Goal: Task Accomplishment & Management: Use online tool/utility

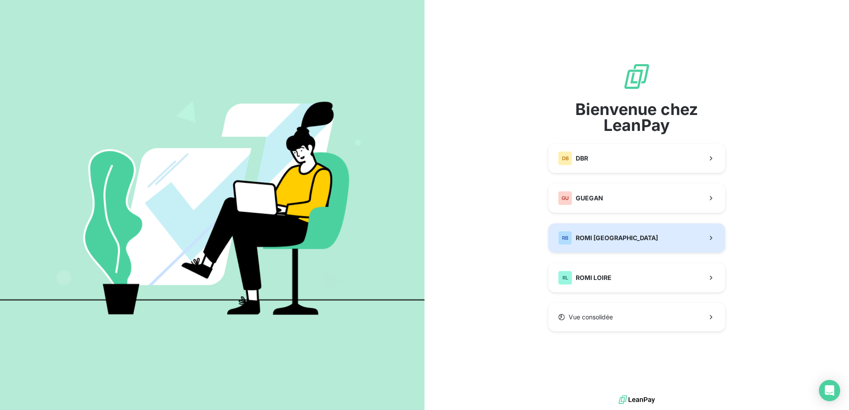
click at [610, 243] on div "RB ROMI BRETAGNE" at bounding box center [608, 238] width 100 height 14
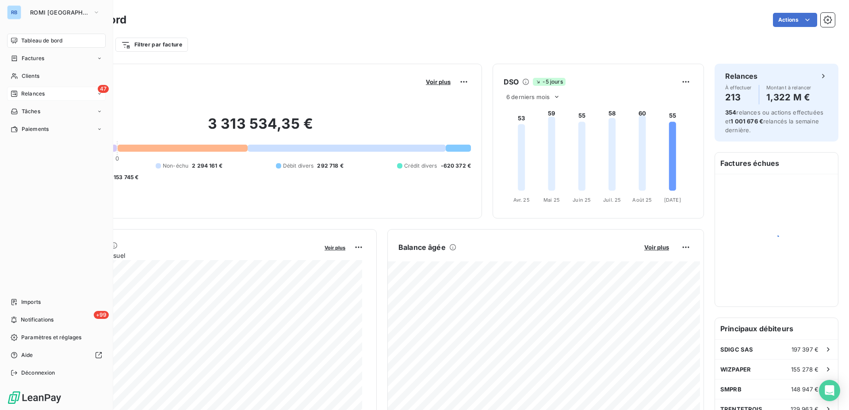
click at [30, 96] on span "Relances" at bounding box center [32, 94] width 23 height 8
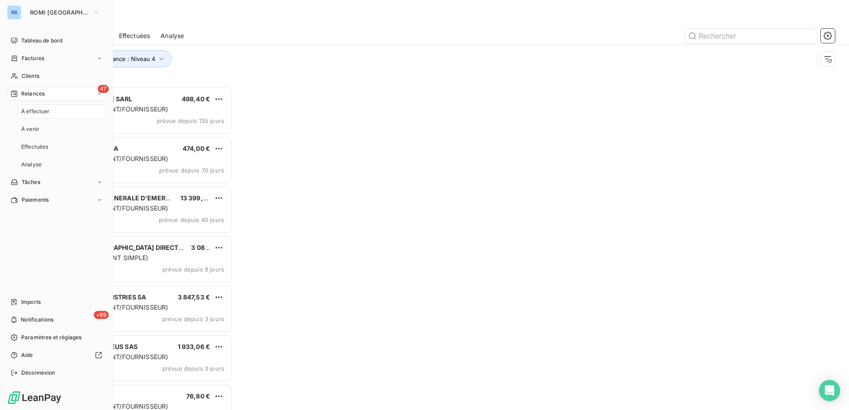
scroll to position [316, 183]
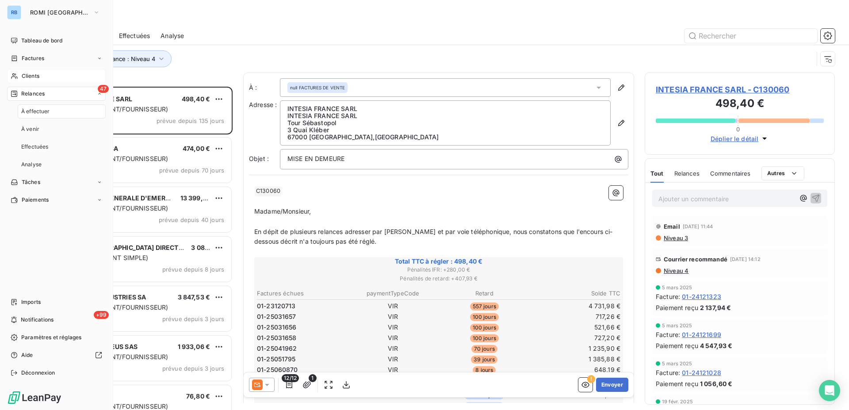
click at [31, 76] on span "Clients" at bounding box center [31, 76] width 18 height 8
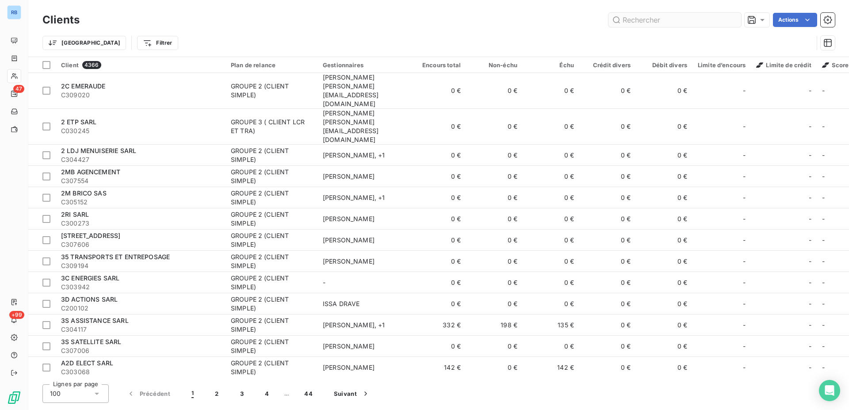
click at [656, 20] on input "text" at bounding box center [675, 20] width 133 height 14
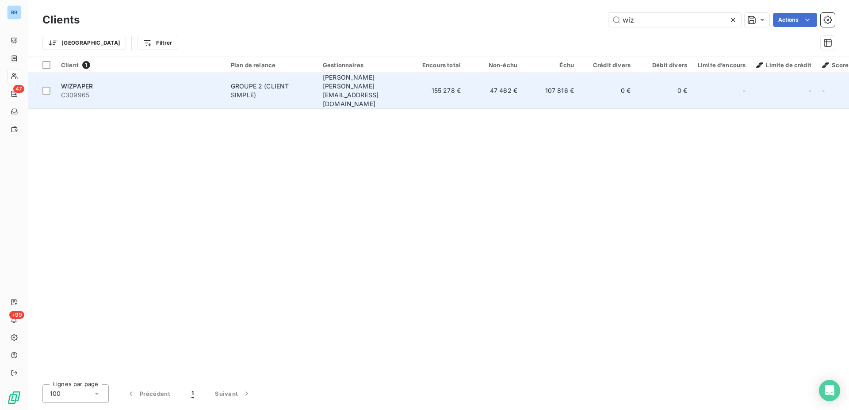
type input "wiz"
click at [544, 81] on td "107 816 €" at bounding box center [551, 91] width 57 height 36
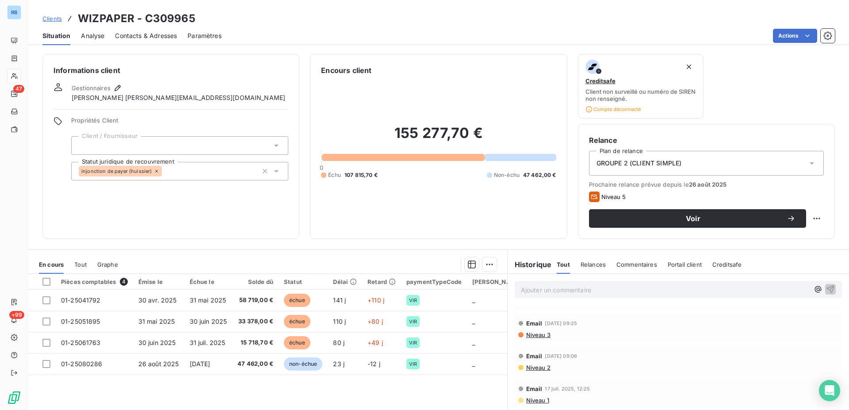
scroll to position [271, 0]
click at [535, 385] on span "Niveau 1" at bounding box center [537, 382] width 24 height 7
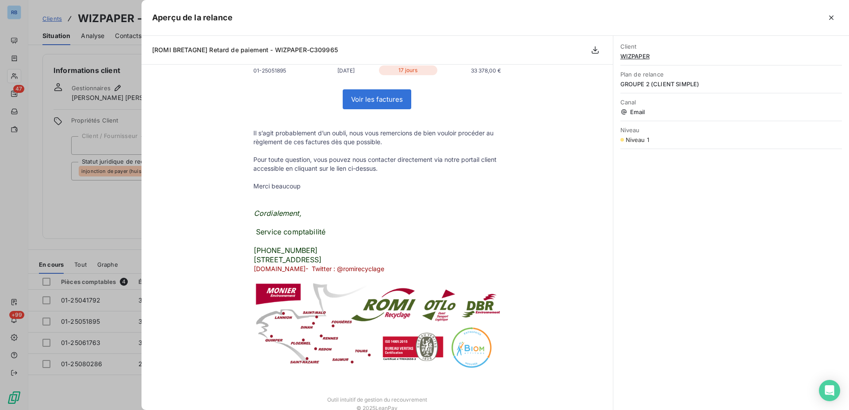
scroll to position [215, 0]
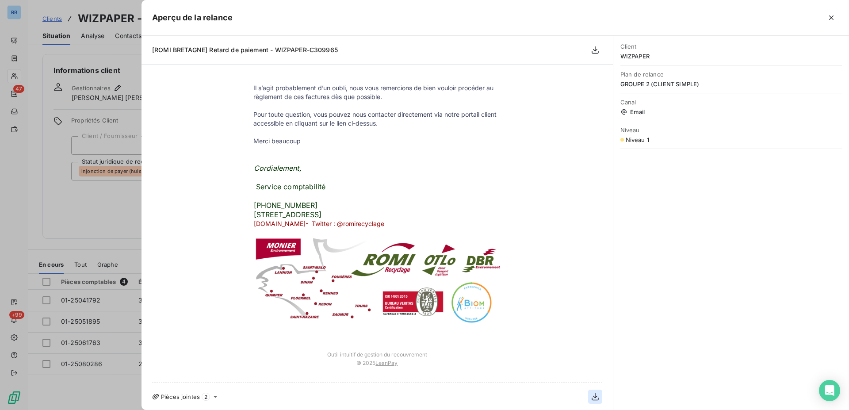
click at [591, 399] on icon "button" at bounding box center [595, 396] width 9 height 9
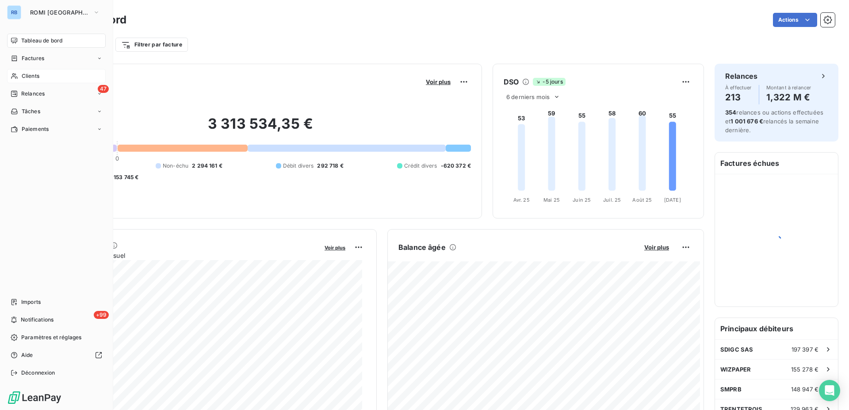
click at [35, 76] on span "Clients" at bounding box center [31, 76] width 18 height 8
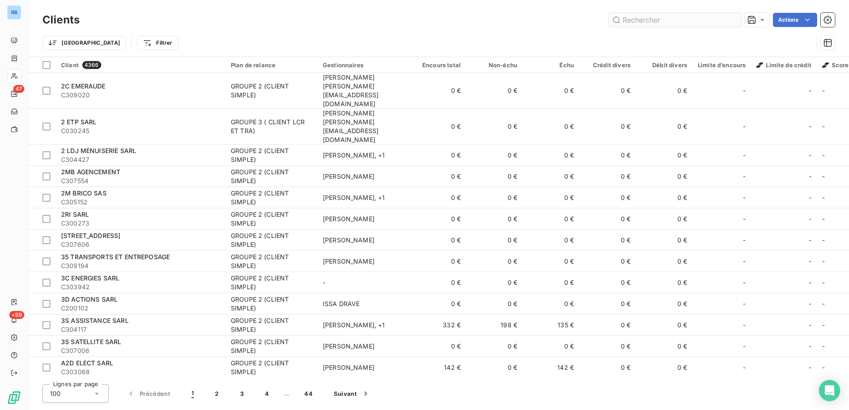
click at [661, 21] on input "text" at bounding box center [675, 20] width 133 height 14
type input "c"
type input "C"
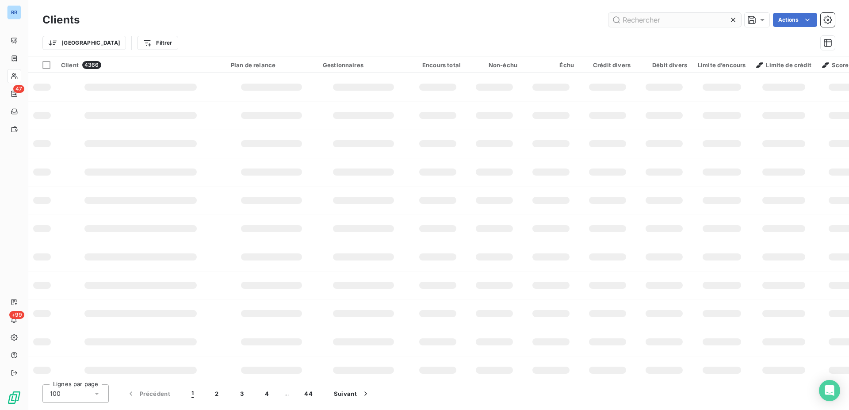
type input "C"
type input "E"
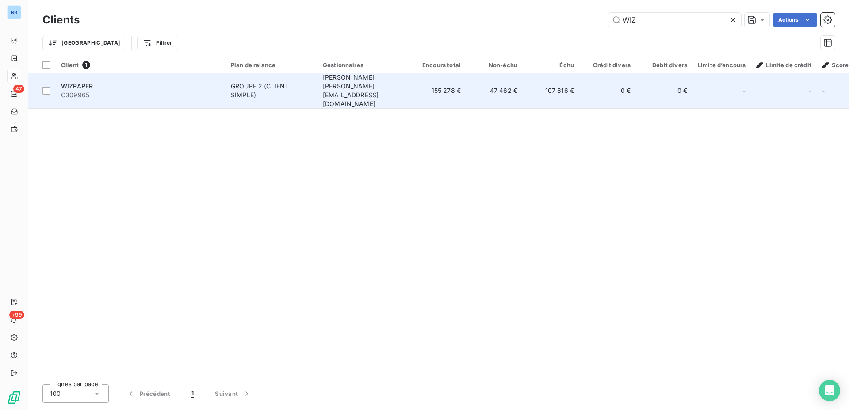
type input "WIZ"
click at [276, 85] on div "GROUPE 2 (CLIENT SIMPLE)" at bounding box center [271, 91] width 81 height 18
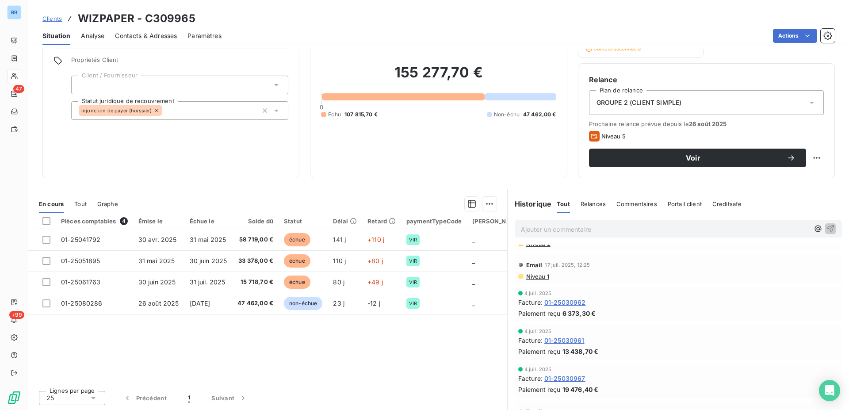
scroll to position [437, 0]
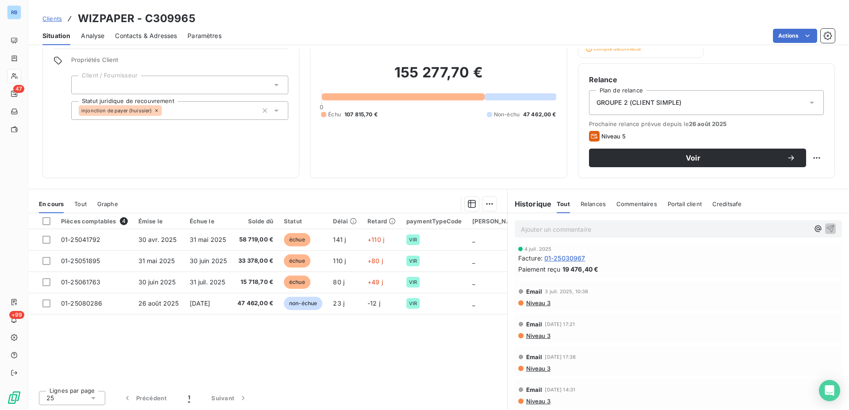
click at [531, 401] on span "Niveau 3" at bounding box center [537, 401] width 25 height 7
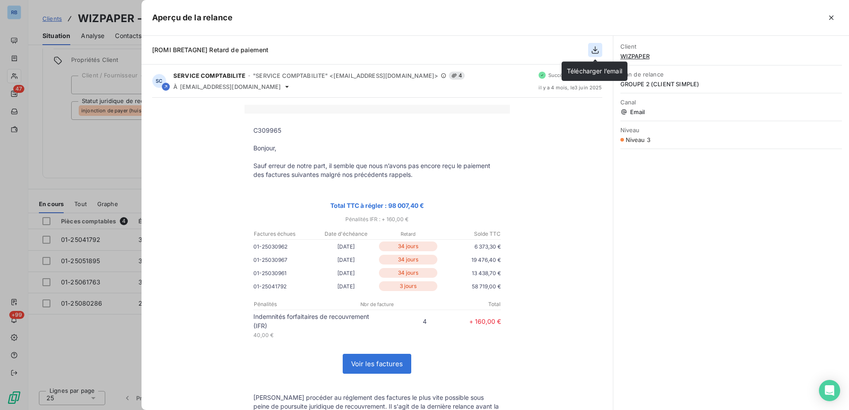
click at [595, 50] on icon "button" at bounding box center [595, 50] width 7 height 8
click at [593, 53] on icon "button" at bounding box center [595, 50] width 9 height 9
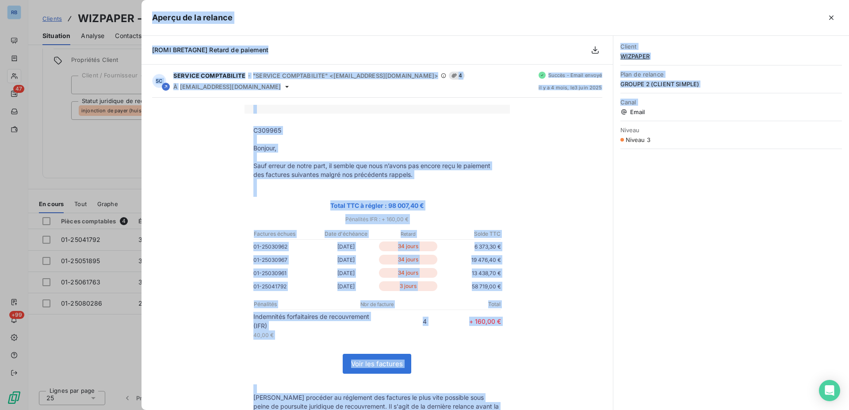
drag, startPoint x: 462, startPoint y: 13, endPoint x: 395, endPoint y: -2, distance: 69.0
click at [395, 0] on div "Aperçu de la relance [ROMI BRETAGNE] Retard de paiement SC SERVICE COMPTABILITE…" at bounding box center [496, 205] width 708 height 410
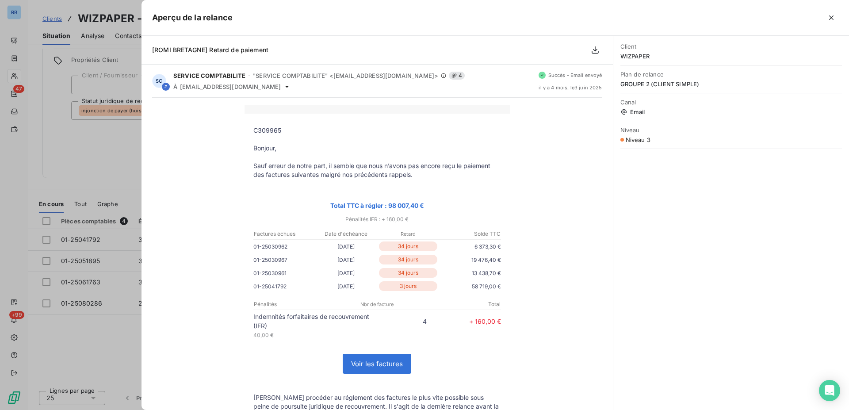
click at [525, 50] on div "[ROMI BRETAGNE] Retard de paiement" at bounding box center [378, 50] width 472 height 29
click at [833, 16] on icon "button" at bounding box center [831, 17] width 4 height 4
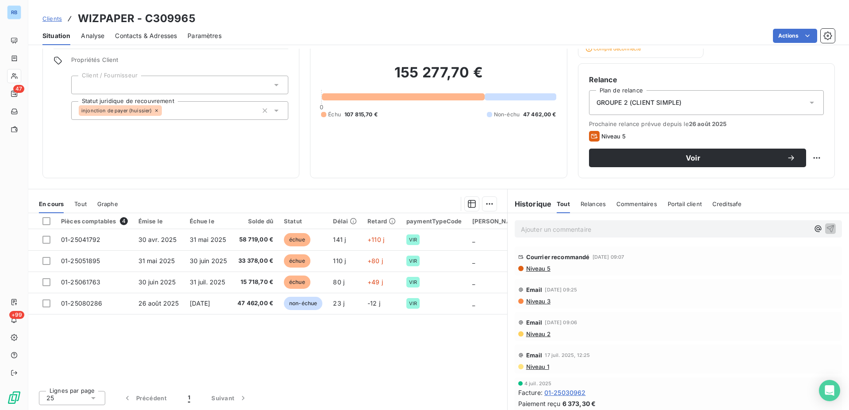
scroll to position [437, 0]
click at [533, 370] on span "Niveau 3" at bounding box center [537, 368] width 25 height 7
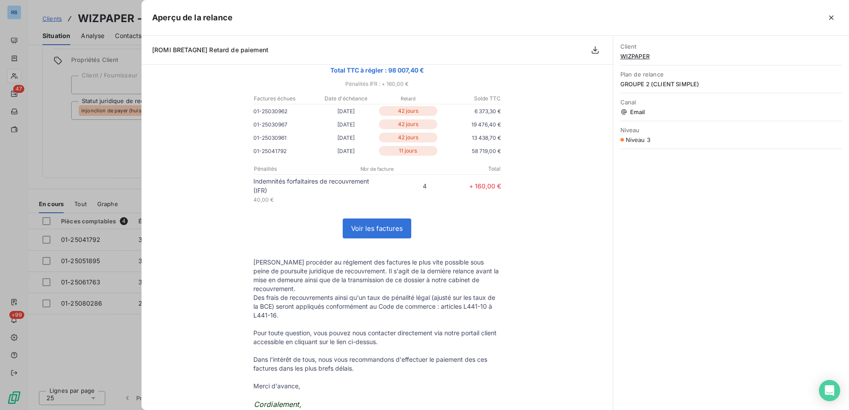
scroll to position [0, 0]
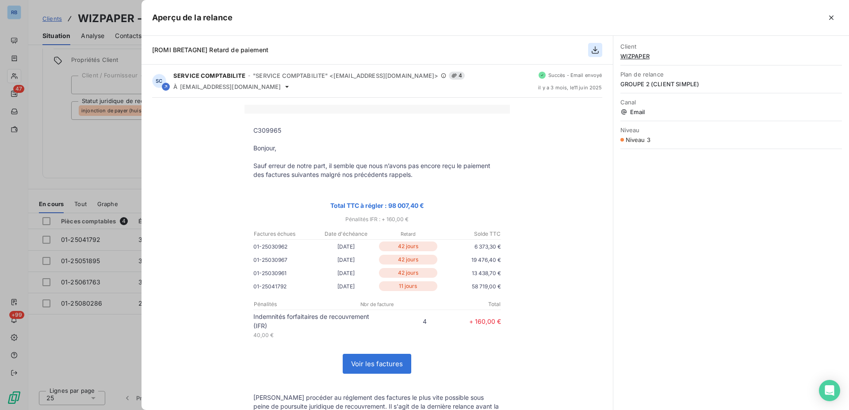
click at [595, 52] on icon "button" at bounding box center [595, 50] width 9 height 9
click at [476, 203] on p "Total TTC à régler : 98 007,40 €" at bounding box center [377, 205] width 248 height 10
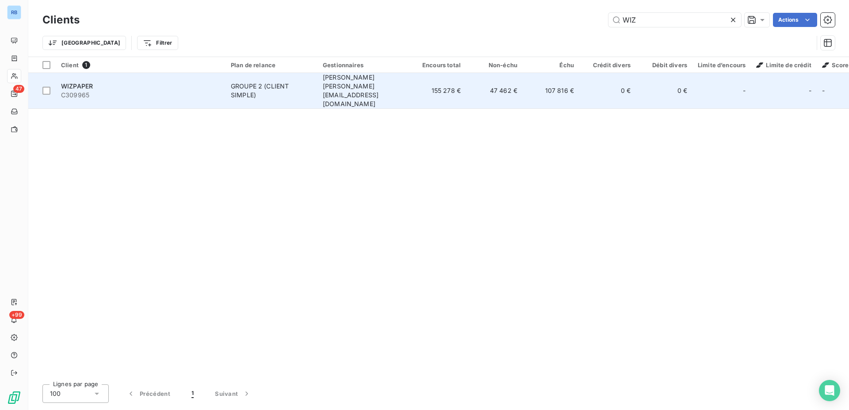
click at [314, 80] on td "GROUPE 2 (CLIENT SIMPLE)" at bounding box center [272, 91] width 92 height 36
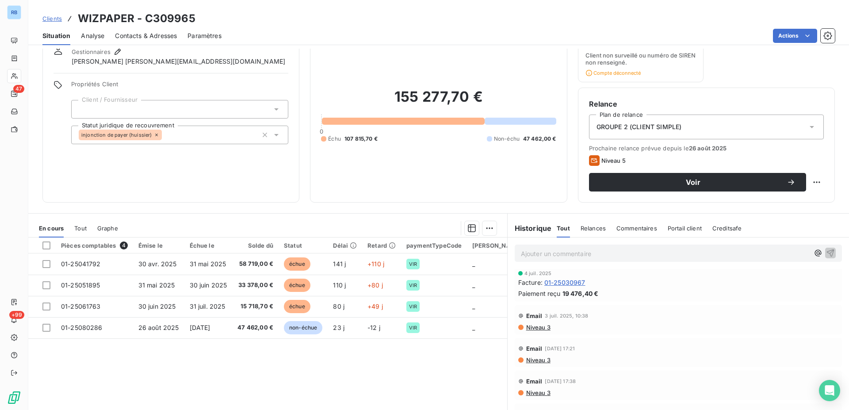
scroll to position [61, 0]
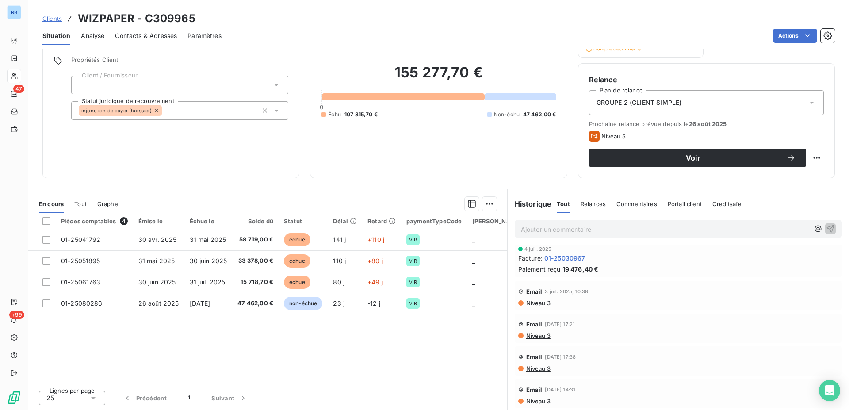
click at [531, 336] on span "Niveau 3" at bounding box center [537, 335] width 25 height 7
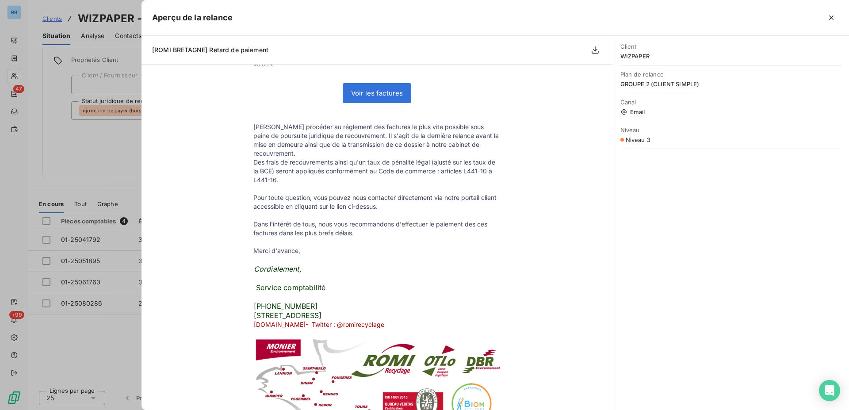
scroll to position [0, 0]
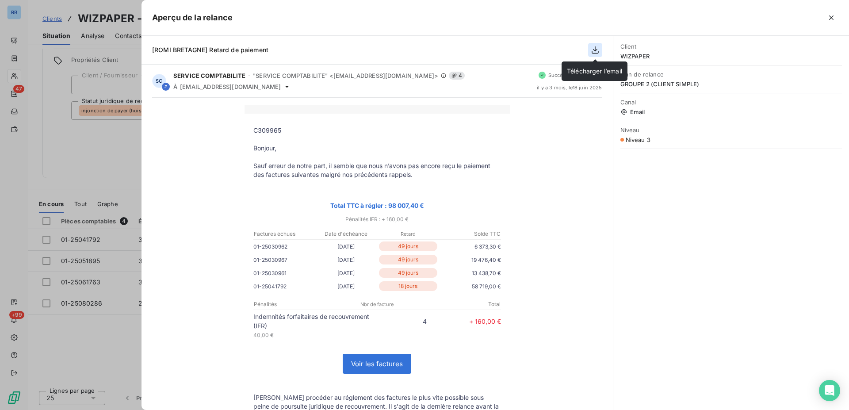
click at [597, 53] on icon "button" at bounding box center [595, 50] width 7 height 8
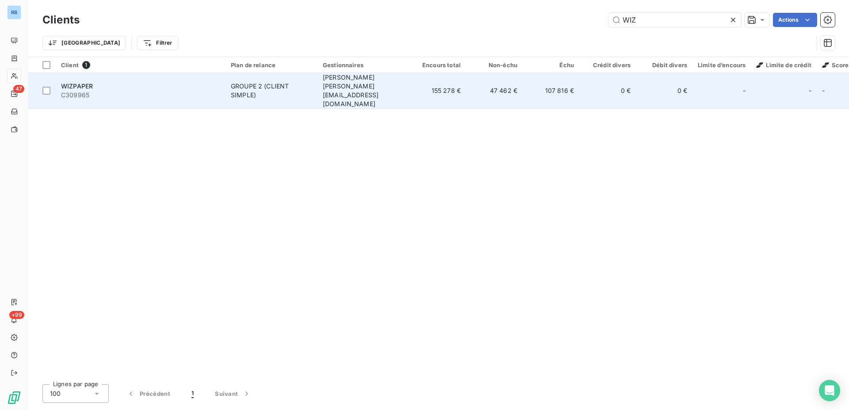
click at [359, 86] on span "[PERSON_NAME] [PERSON_NAME][EMAIL_ADDRESS][DOMAIN_NAME]" at bounding box center [351, 90] width 56 height 34
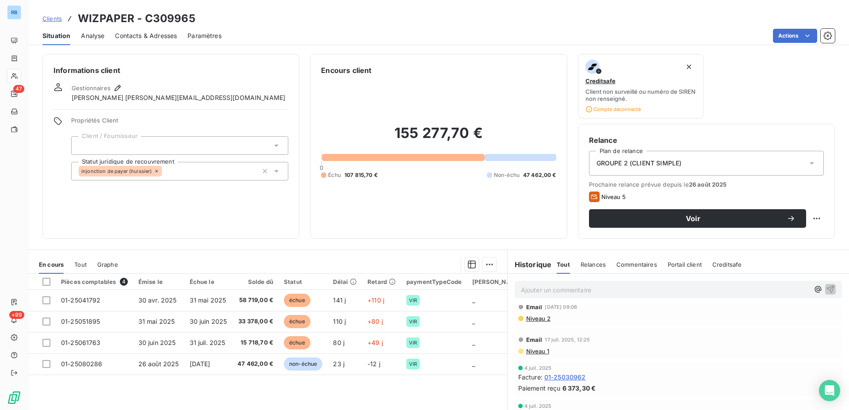
scroll to position [301, 0]
click at [535, 354] on span "Niveau 1" at bounding box center [537, 351] width 24 height 7
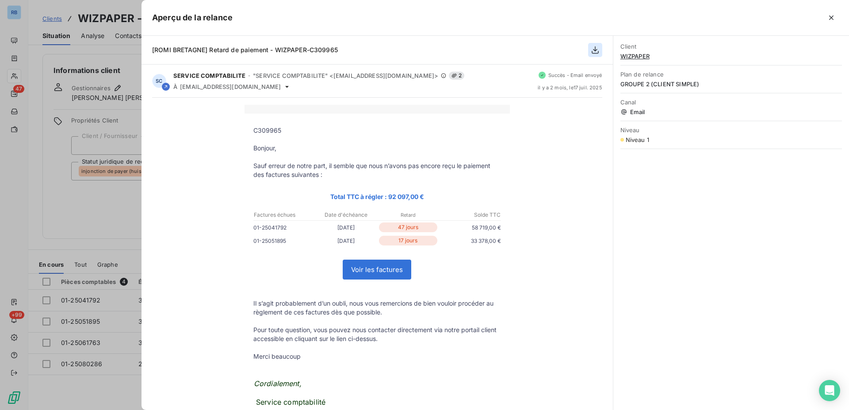
click at [594, 54] on icon "button" at bounding box center [595, 50] width 9 height 9
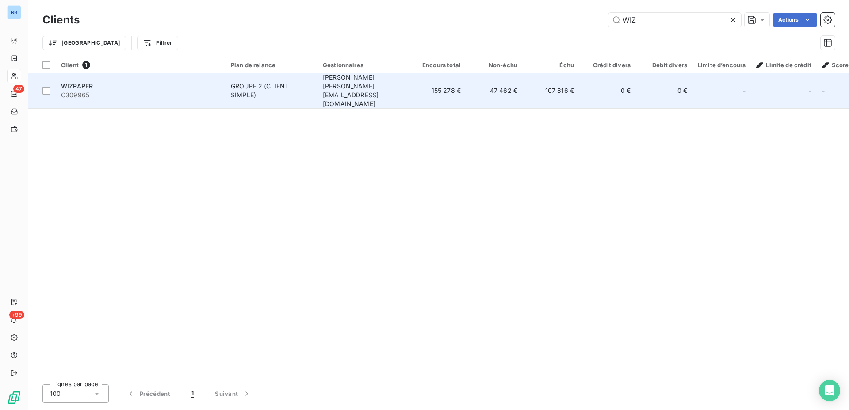
click at [501, 85] on td "47 462 €" at bounding box center [494, 91] width 57 height 36
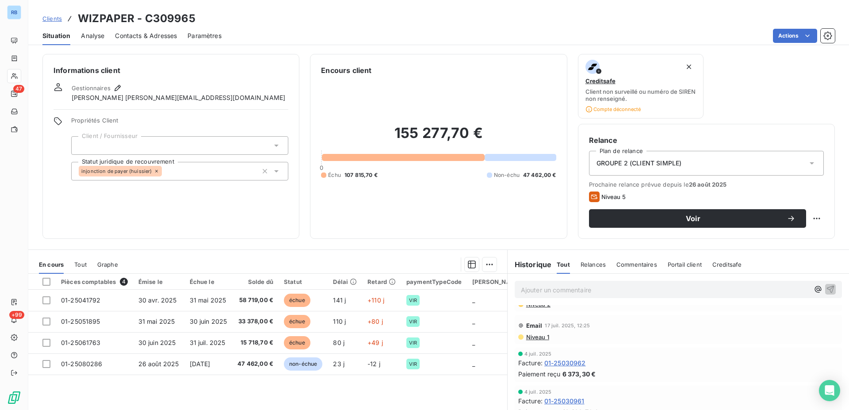
scroll to position [271, 0]
click at [526, 351] on span "Niveau 2" at bounding box center [537, 349] width 25 height 7
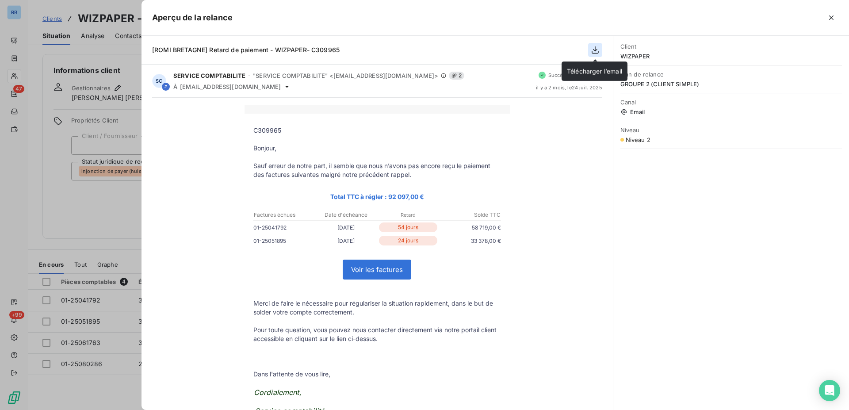
click at [594, 51] on icon "button" at bounding box center [595, 50] width 9 height 9
click at [119, 28] on div at bounding box center [424, 205] width 849 height 410
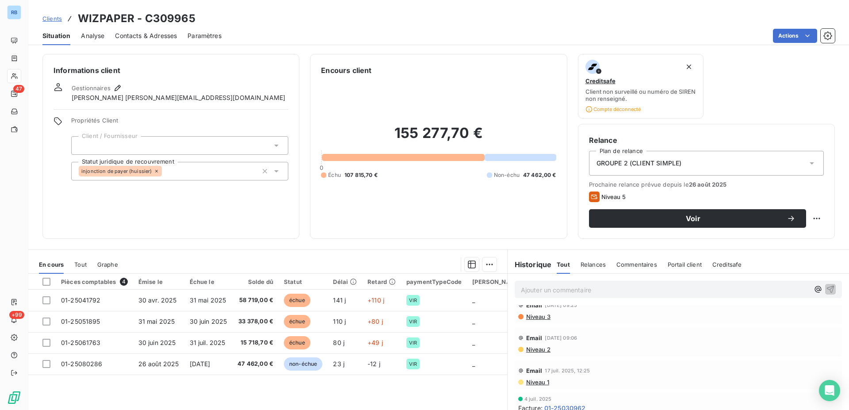
click at [535, 318] on span "Niveau 3" at bounding box center [537, 316] width 25 height 7
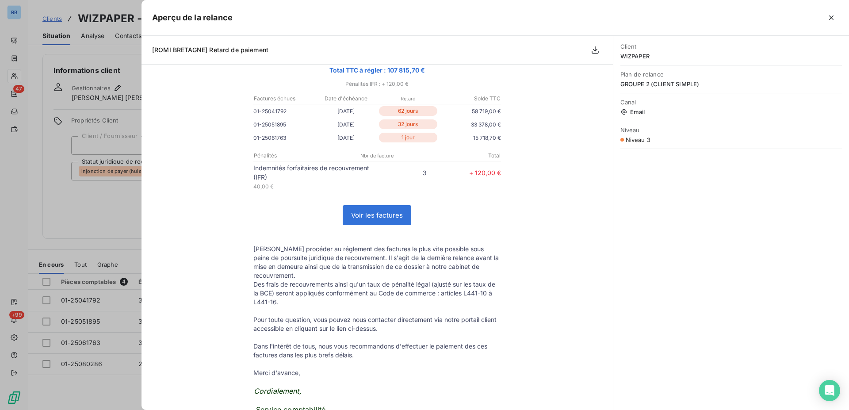
scroll to position [0, 0]
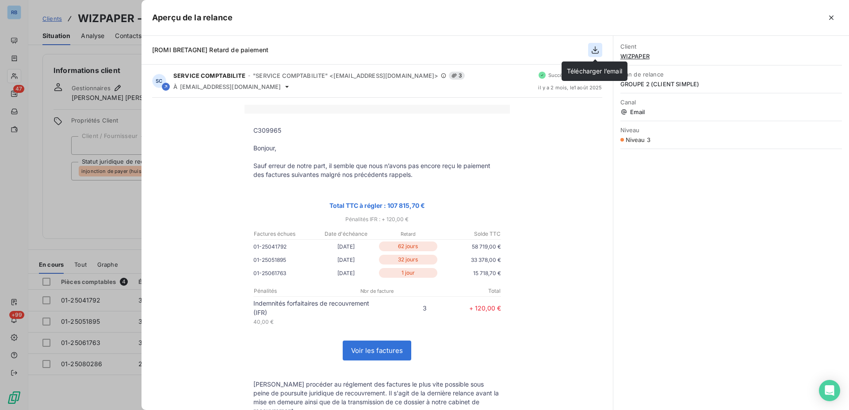
click at [594, 51] on icon "button" at bounding box center [595, 50] width 9 height 9
click at [114, 107] on div at bounding box center [424, 205] width 849 height 410
